Goal: Transaction & Acquisition: Purchase product/service

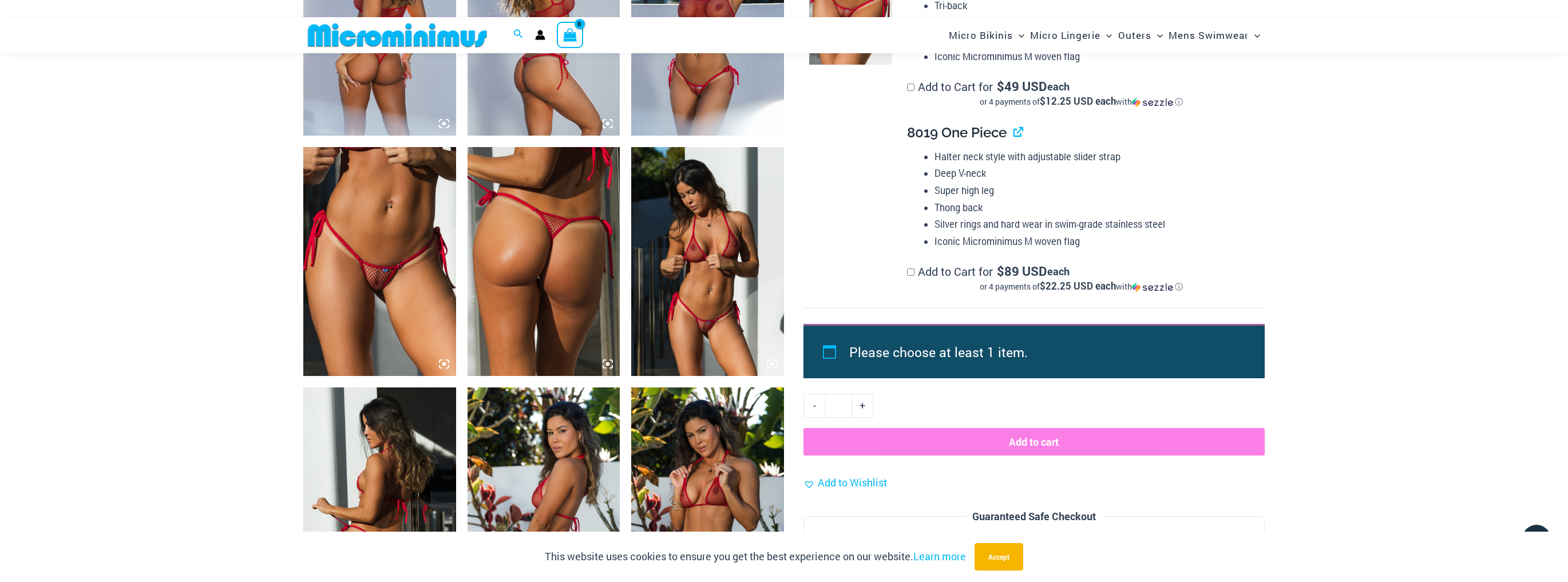
scroll to position [952, 0]
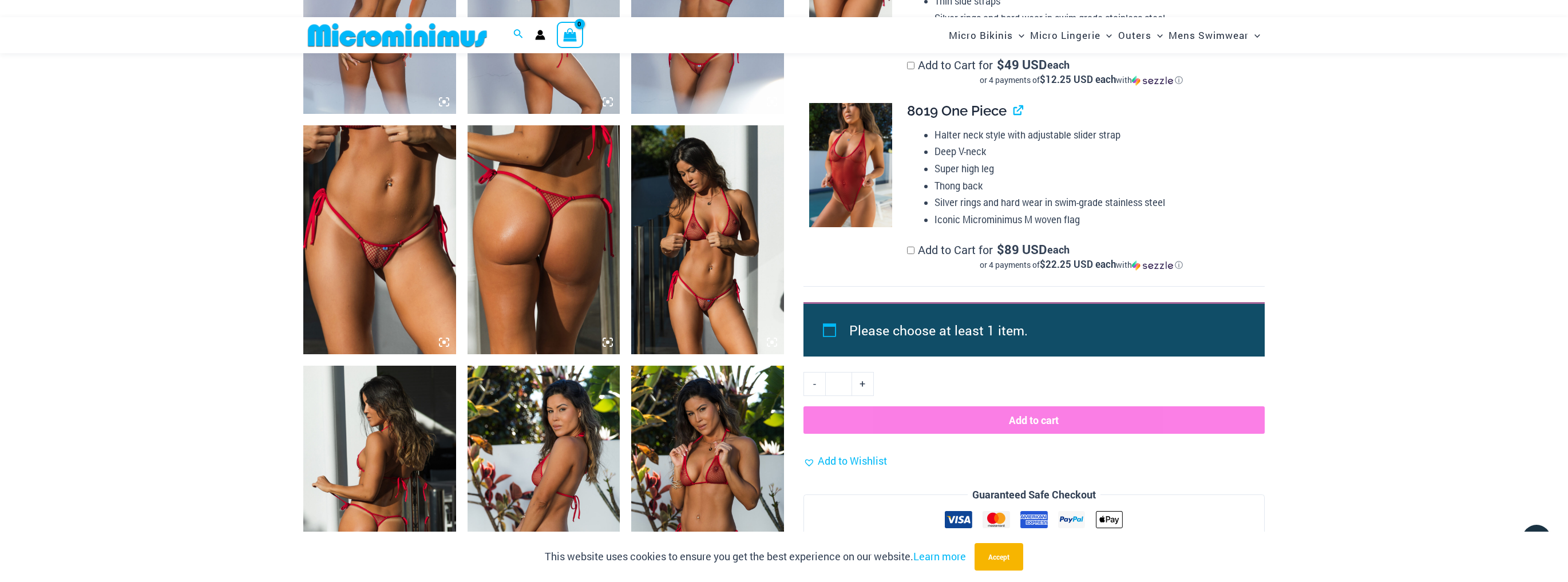
click at [405, 249] on img at bounding box center [379, 239] width 153 height 229
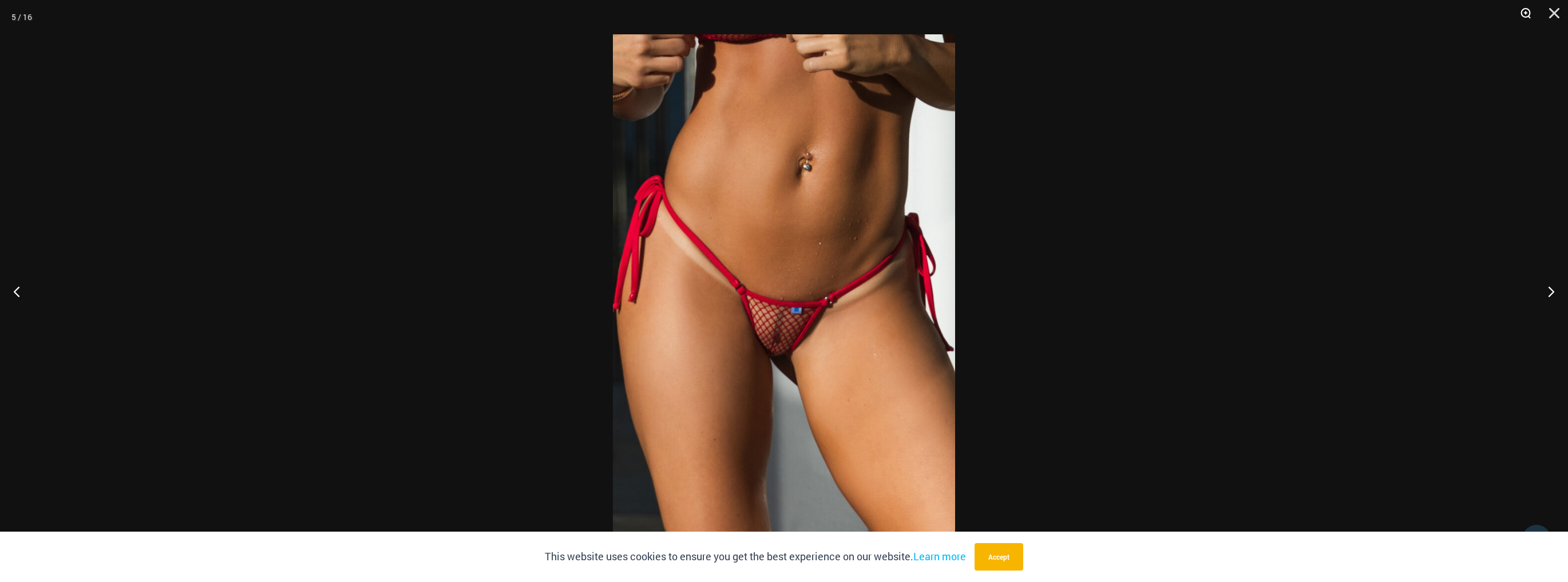
click at [1526, 13] on button "Zoom" at bounding box center [1522, 17] width 29 height 34
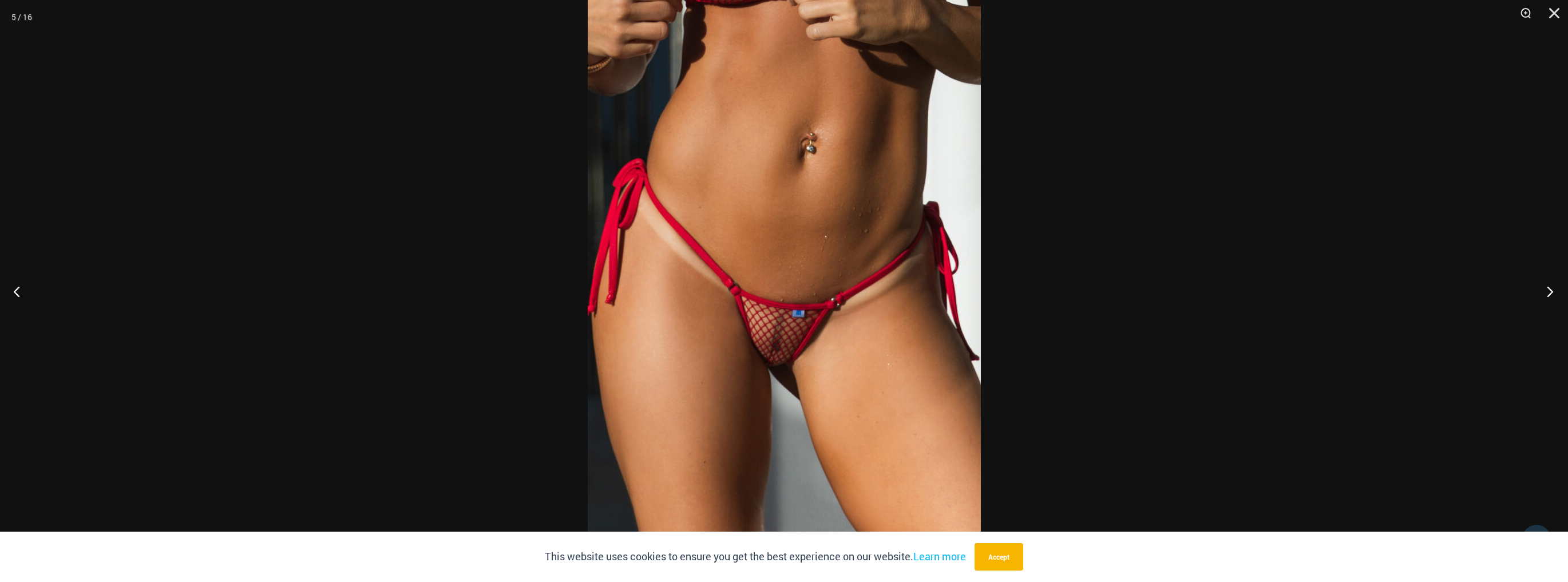
click at [1546, 296] on button "Next" at bounding box center [1546, 291] width 43 height 57
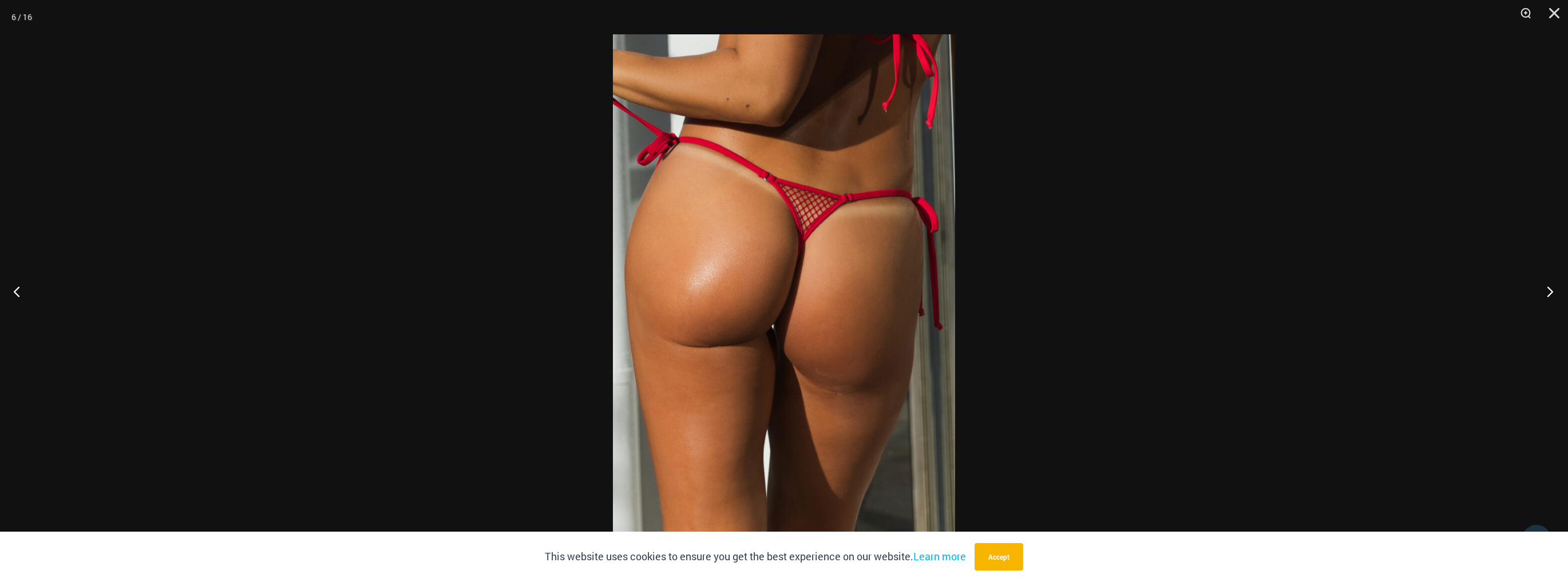
click at [1546, 296] on button "Next" at bounding box center [1546, 291] width 43 height 57
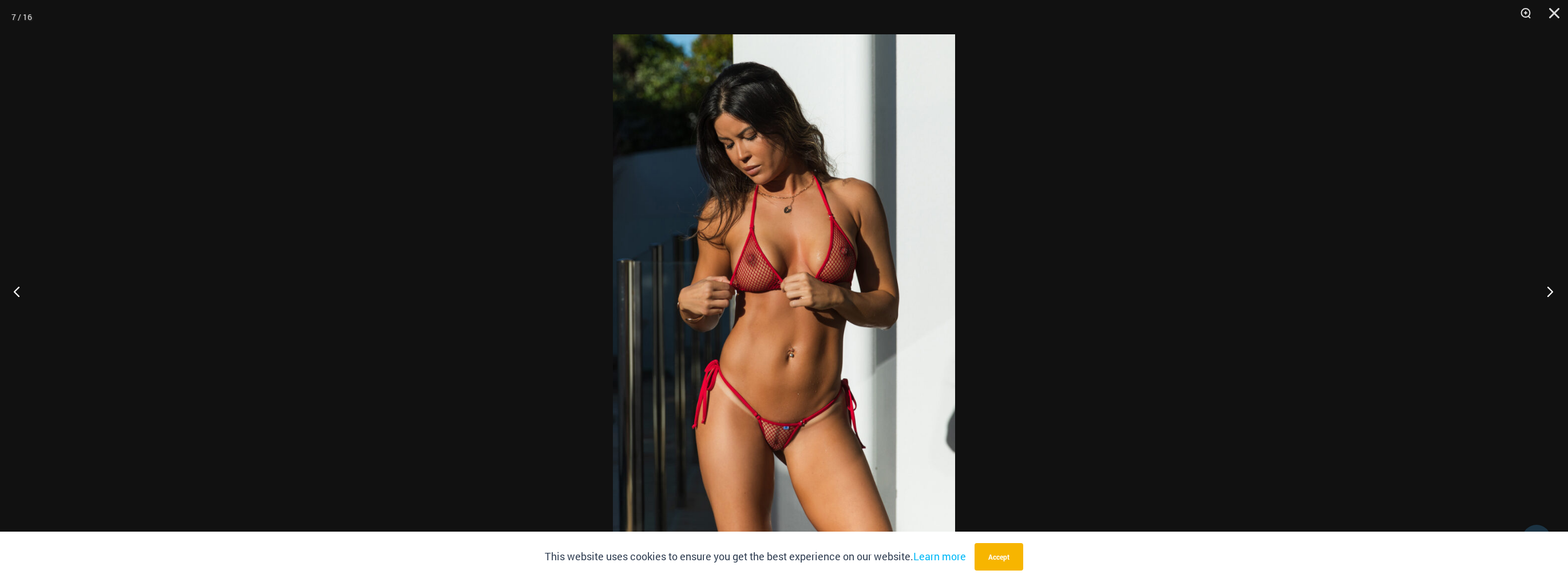
click at [1546, 296] on button "Next" at bounding box center [1546, 291] width 43 height 57
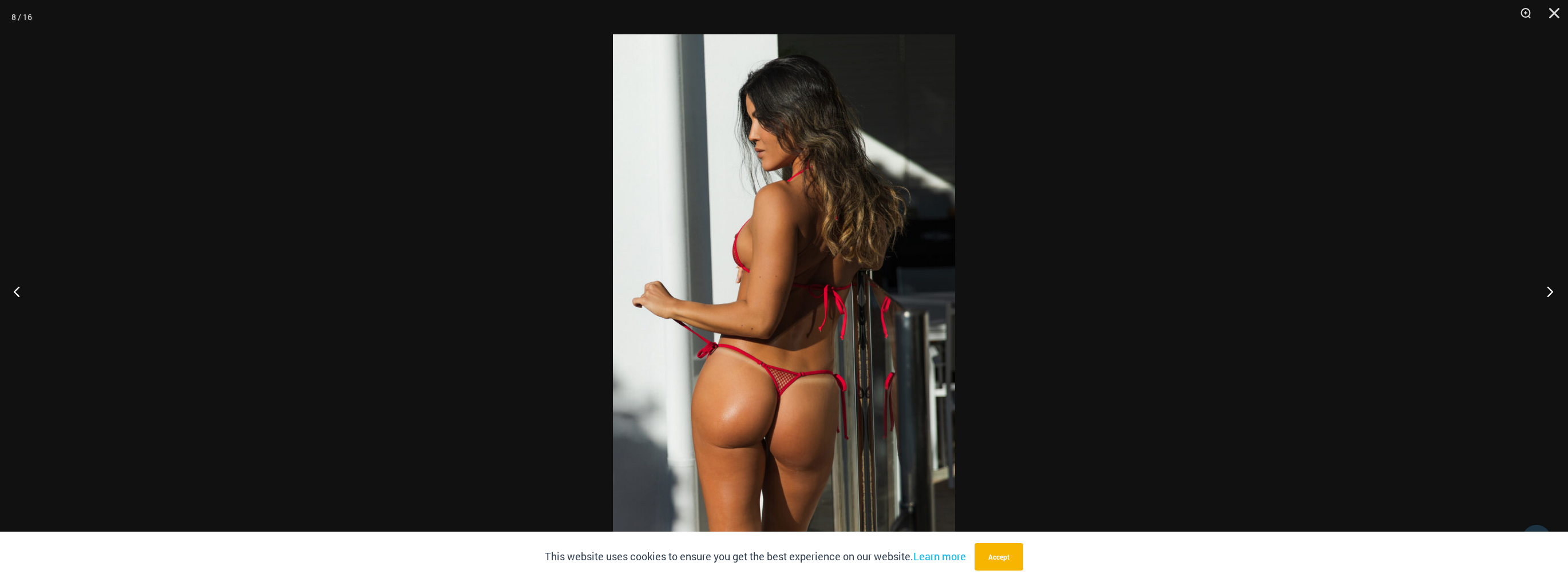
click at [1546, 296] on button "Next" at bounding box center [1546, 291] width 43 height 57
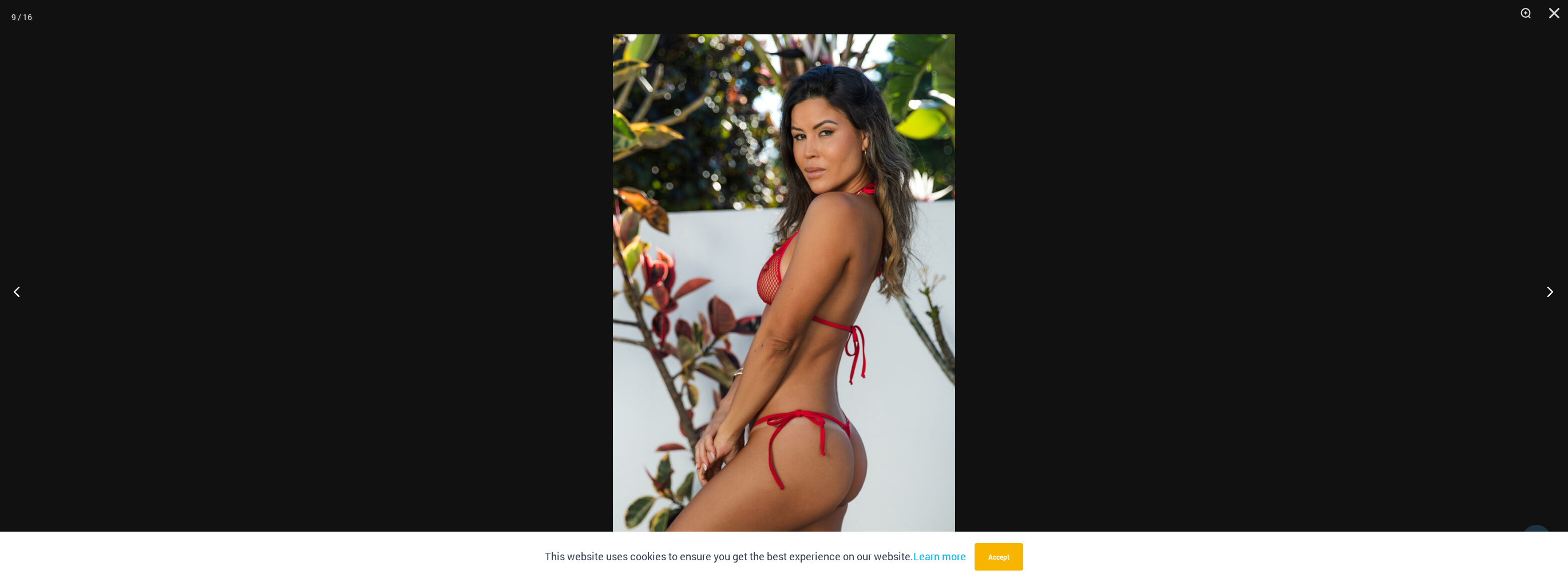
click at [1549, 295] on button "Next" at bounding box center [1546, 291] width 43 height 57
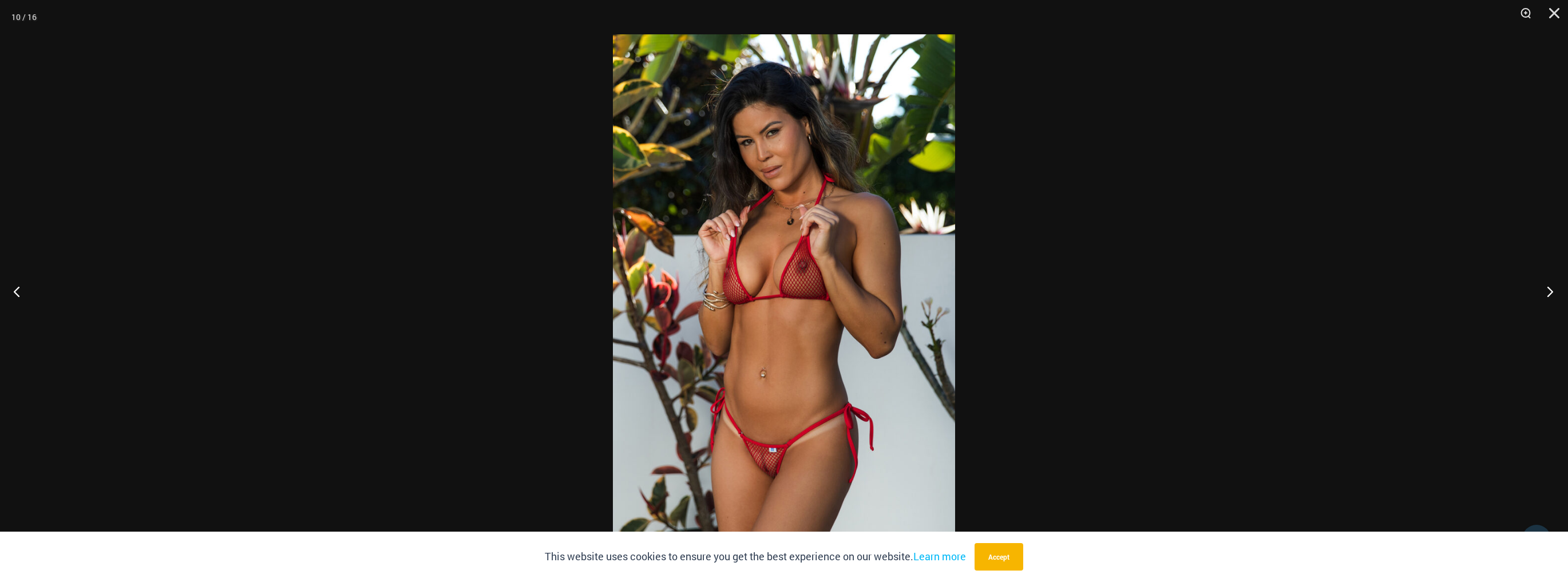
click at [1549, 295] on button "Next" at bounding box center [1546, 291] width 43 height 57
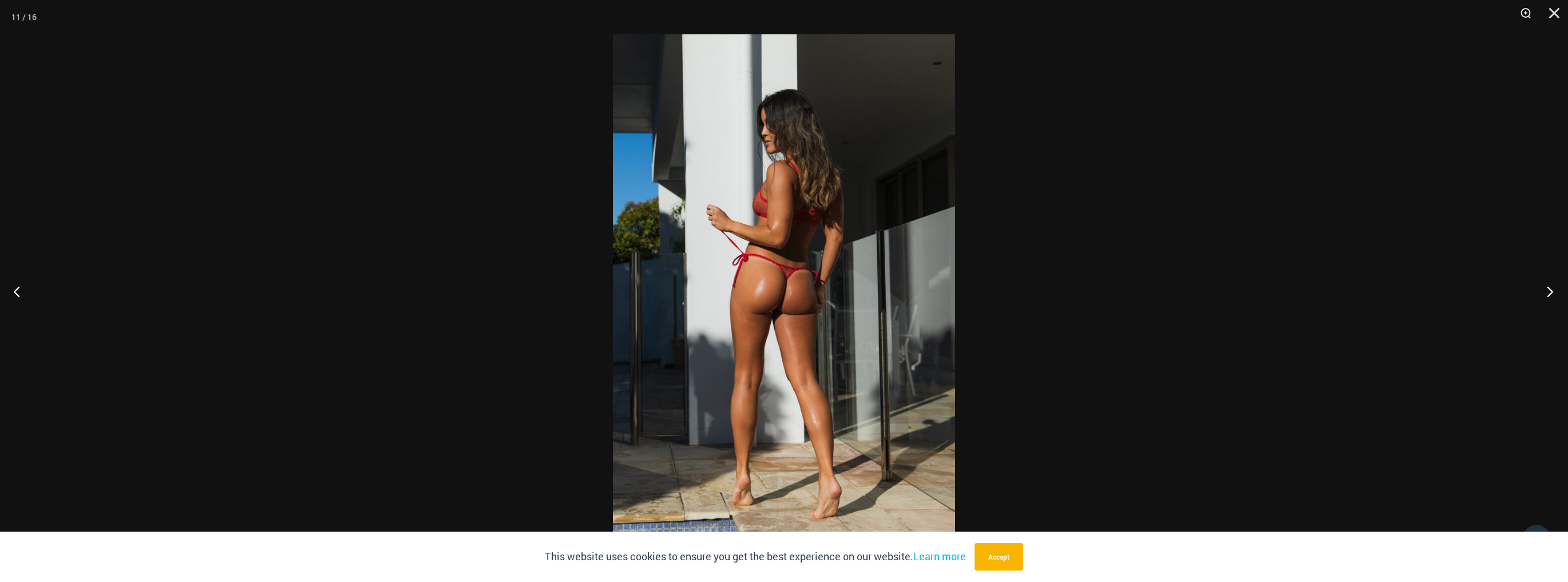
click at [1549, 295] on button "Next" at bounding box center [1546, 291] width 43 height 57
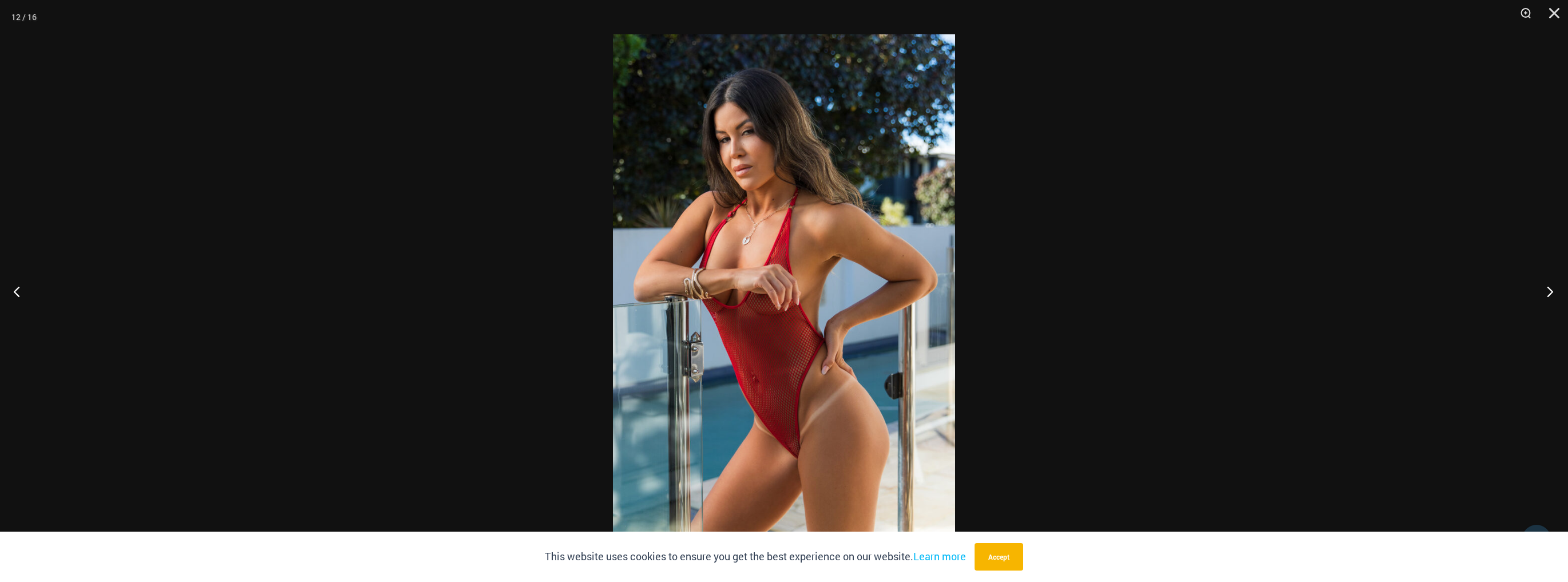
click at [1549, 295] on button "Next" at bounding box center [1546, 291] width 43 height 57
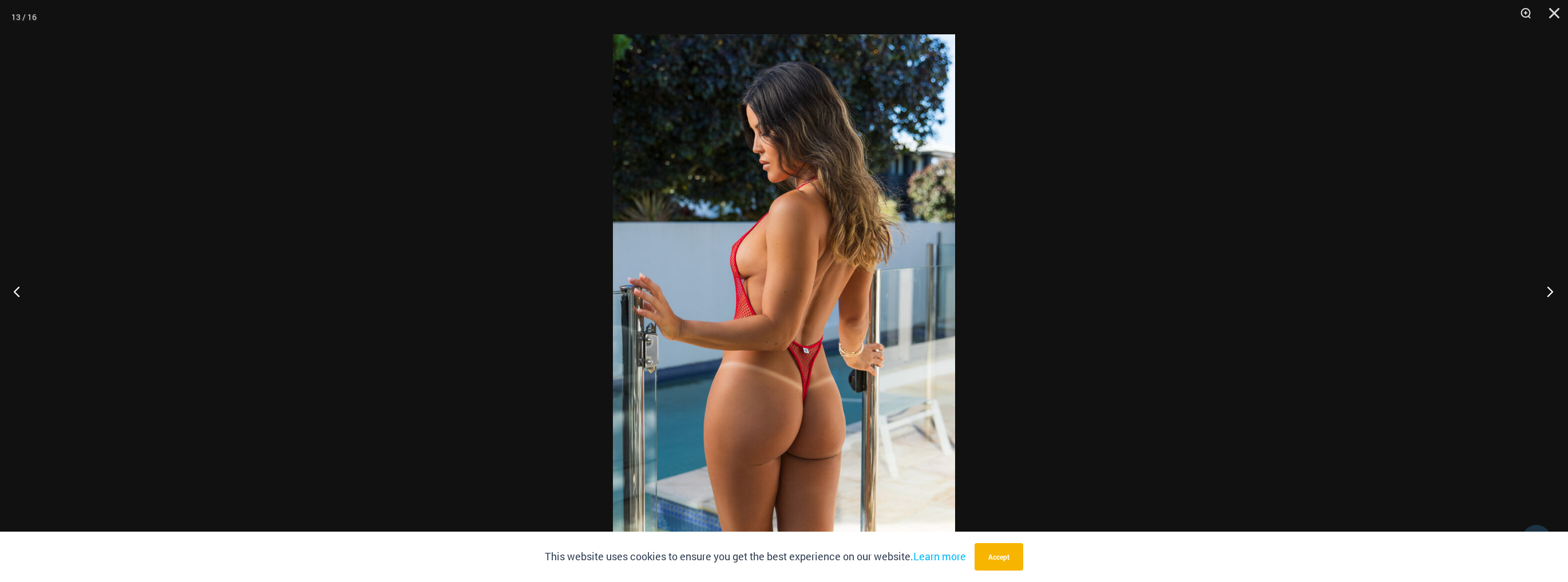
click at [1549, 295] on button "Next" at bounding box center [1546, 291] width 43 height 57
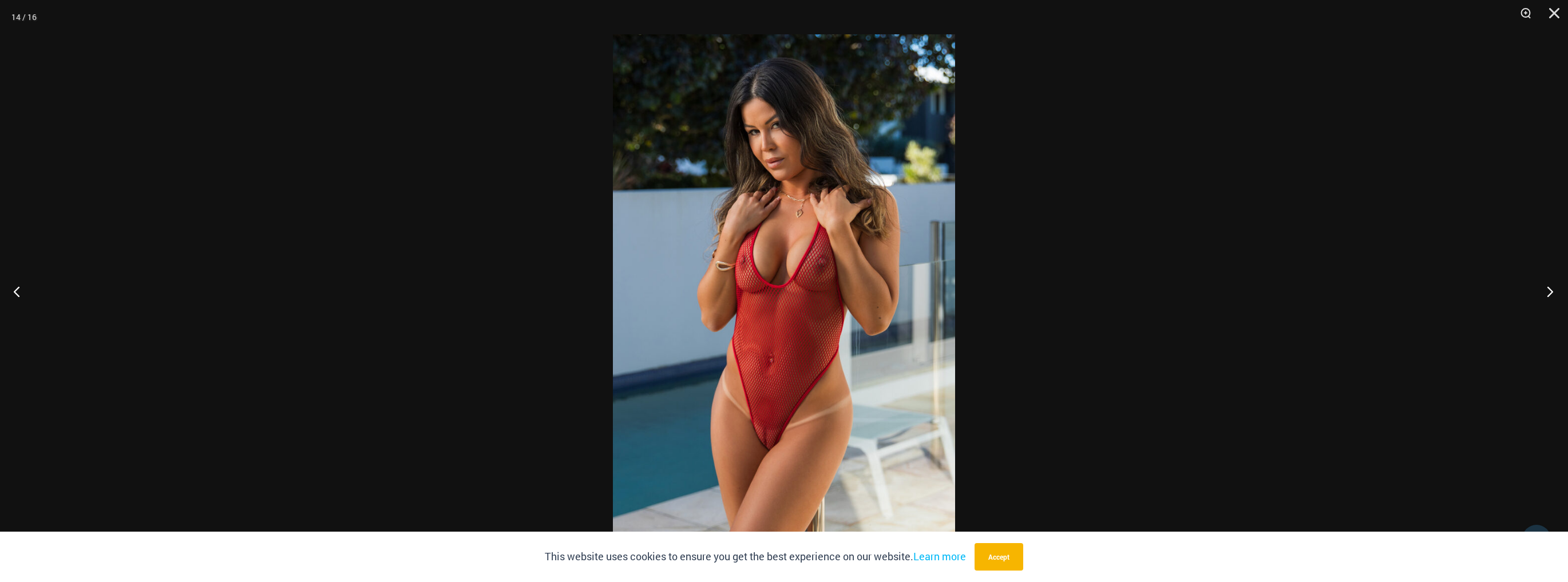
click at [1551, 295] on button "Next" at bounding box center [1546, 291] width 43 height 57
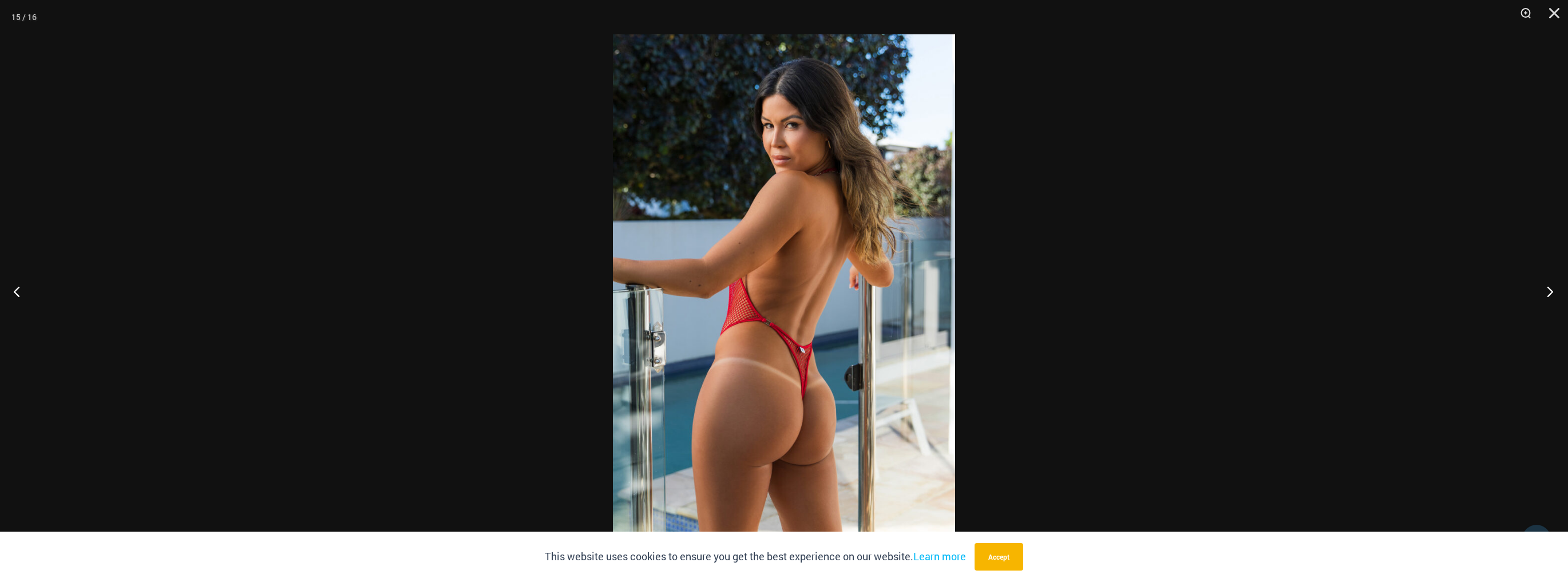
click at [1551, 295] on button "Next" at bounding box center [1546, 291] width 43 height 57
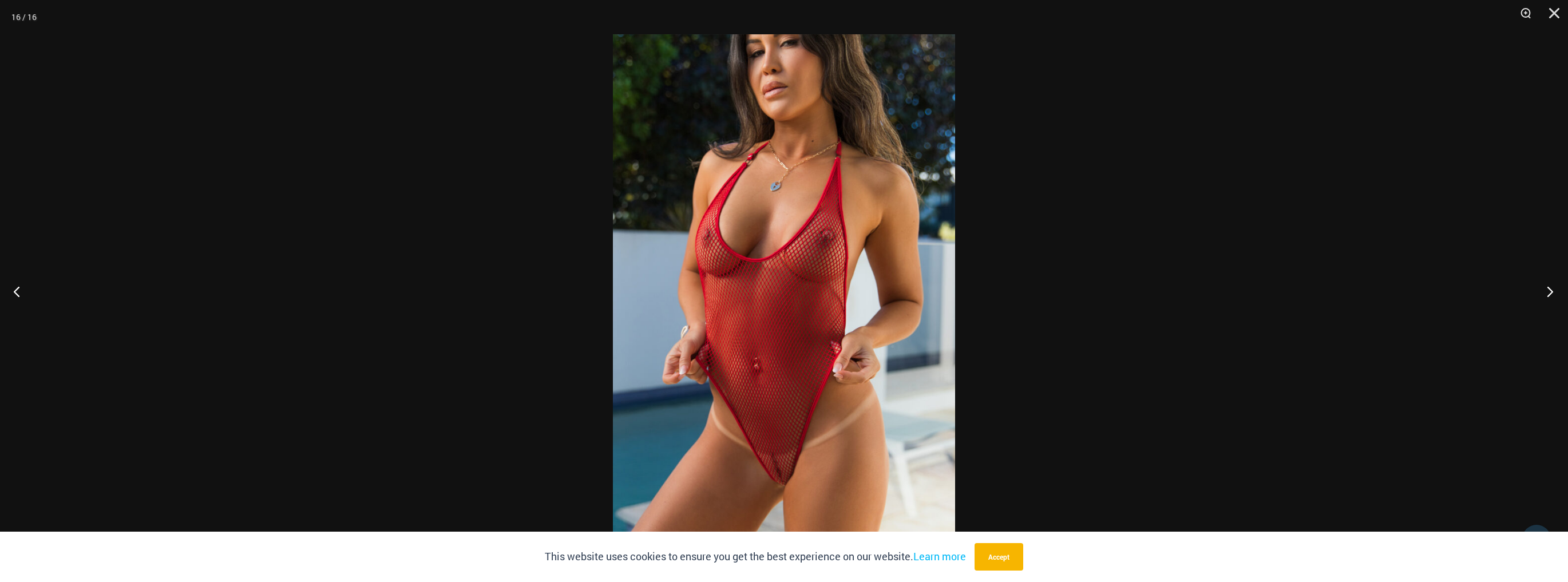
click at [1551, 295] on button "Next" at bounding box center [1546, 291] width 43 height 57
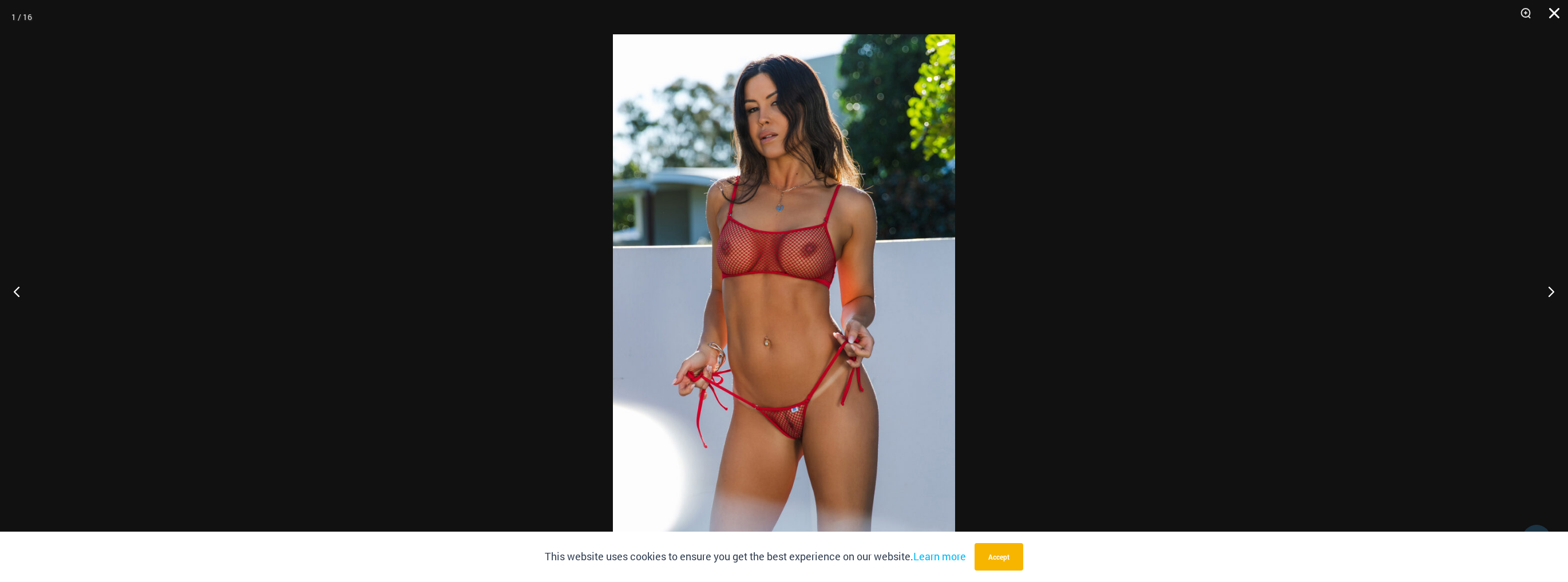
click at [1551, 14] on button "Close" at bounding box center [1550, 17] width 29 height 34
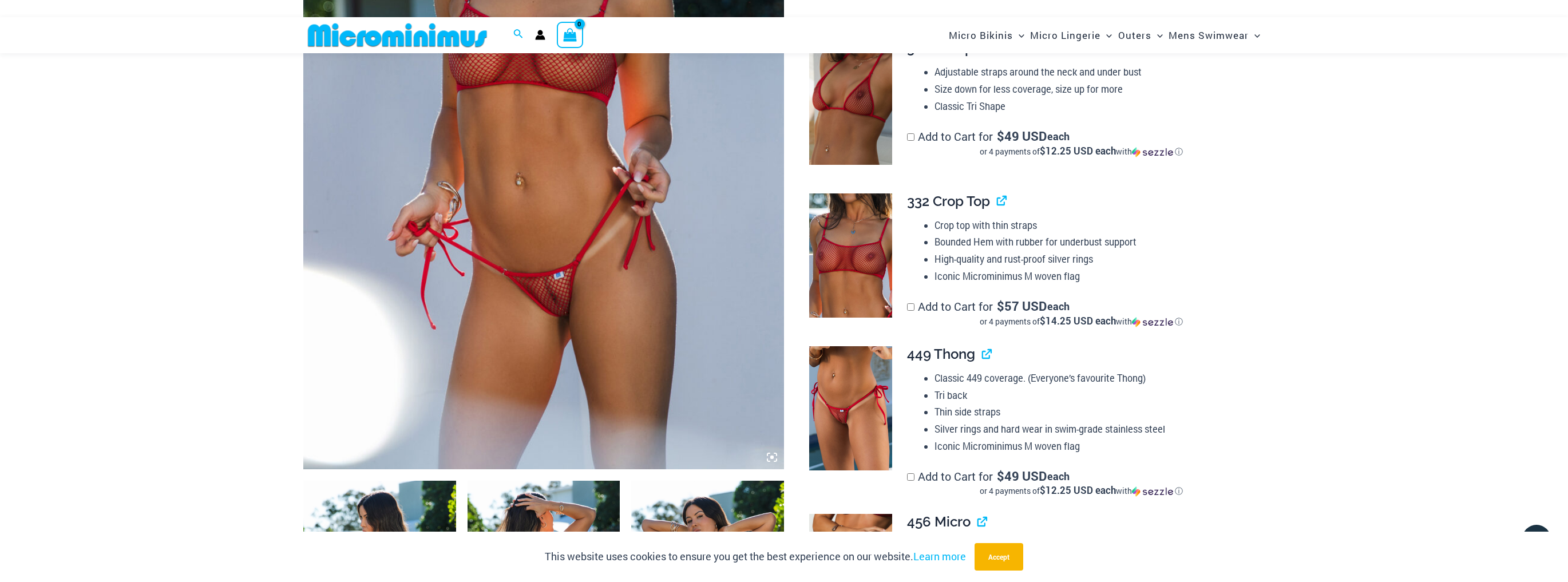
scroll to position [356, 0]
click at [843, 392] on img at bounding box center [851, 408] width 83 height 124
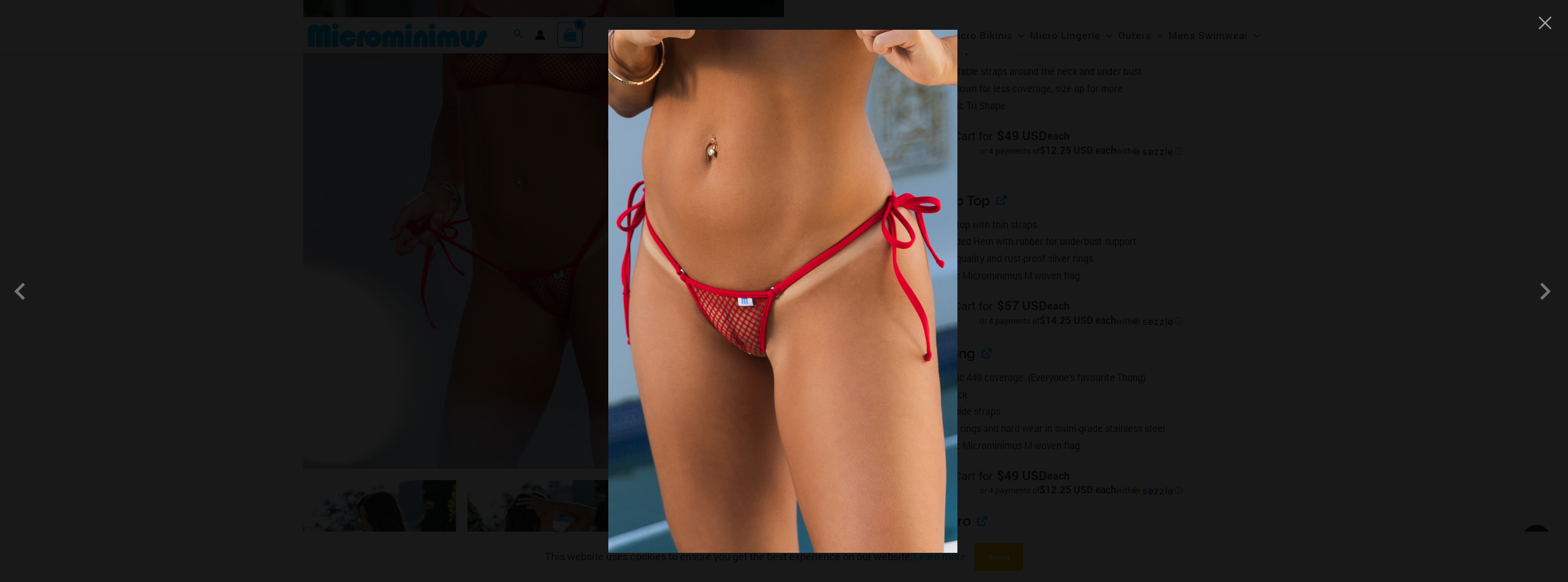
click at [768, 328] on img at bounding box center [783, 291] width 349 height 523
click at [1544, 16] on button "Close" at bounding box center [1545, 23] width 17 height 17
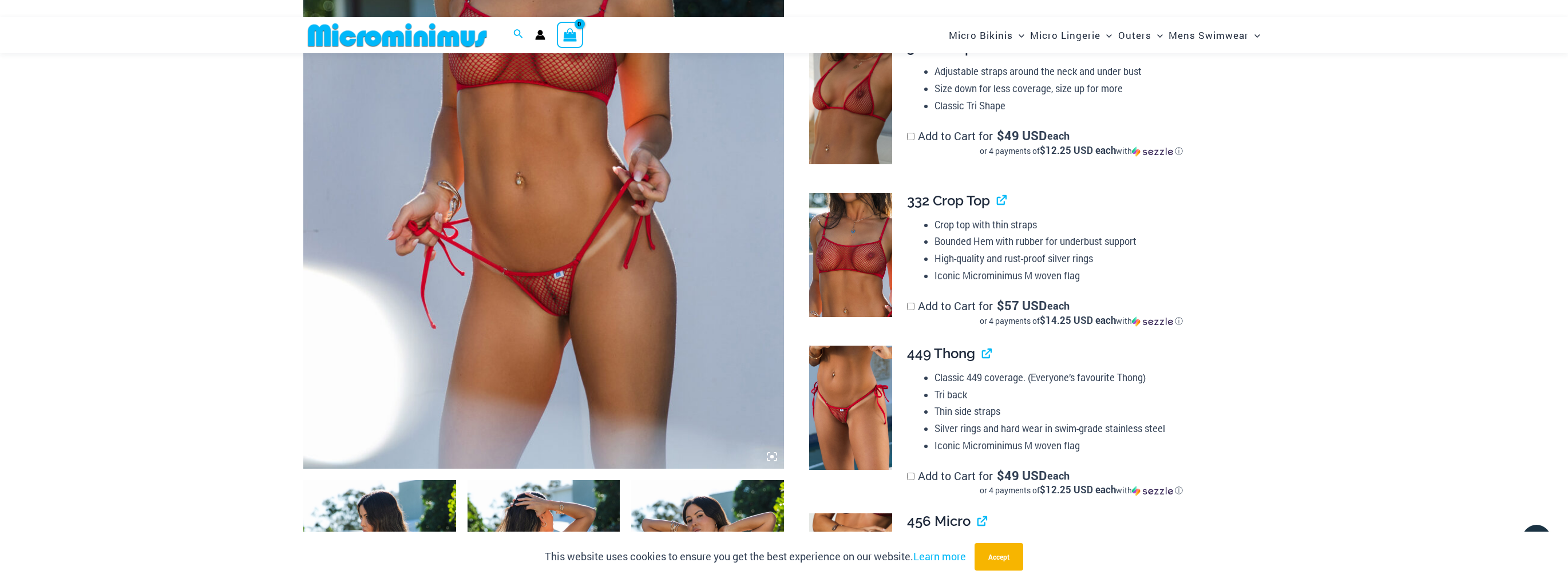
click at [808, 101] on div at bounding box center [845, 102] width 83 height 125
click at [831, 100] on img at bounding box center [851, 102] width 83 height 125
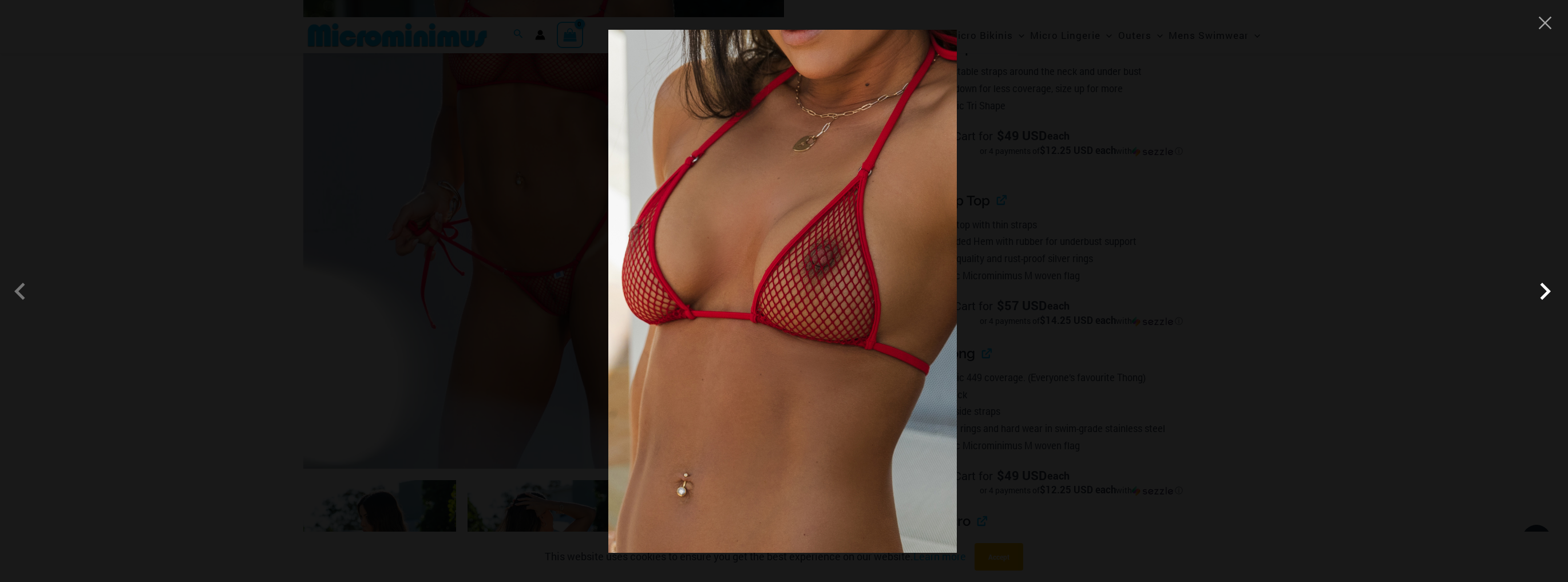
click at [1548, 291] on span at bounding box center [1545, 291] width 34 height 34
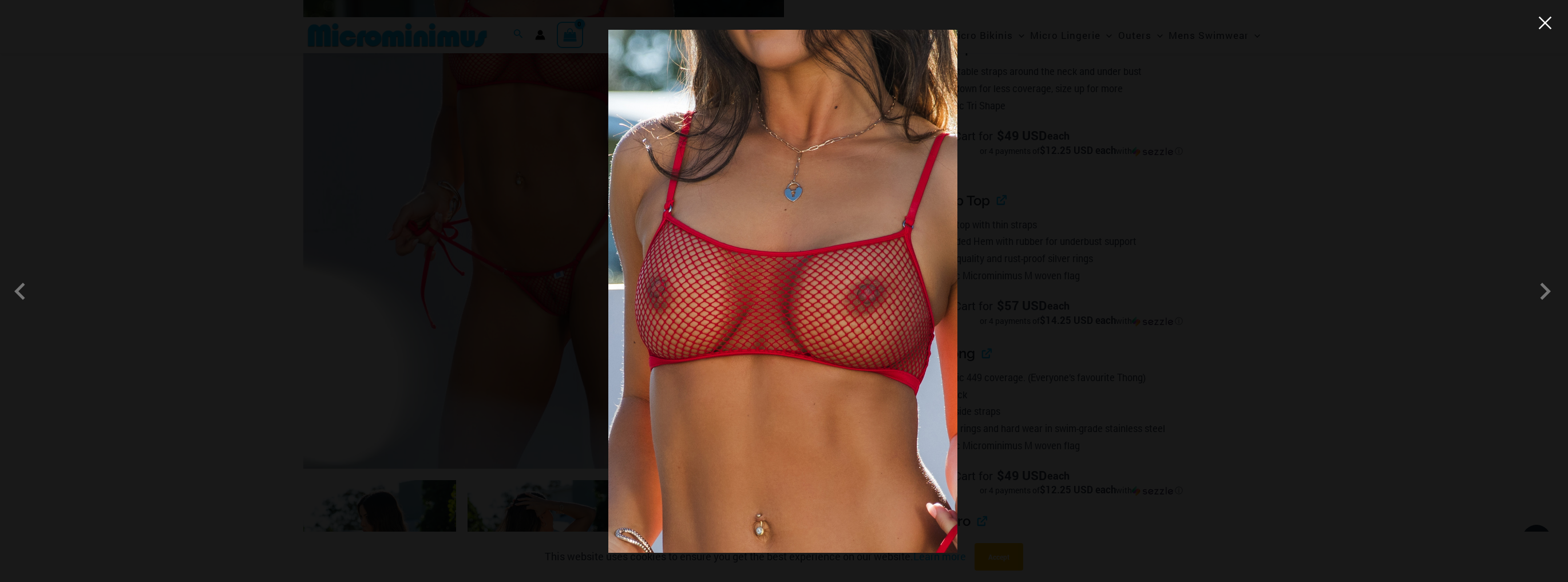
click at [1547, 26] on button "Close" at bounding box center [1545, 23] width 17 height 17
